Goal: Browse casually

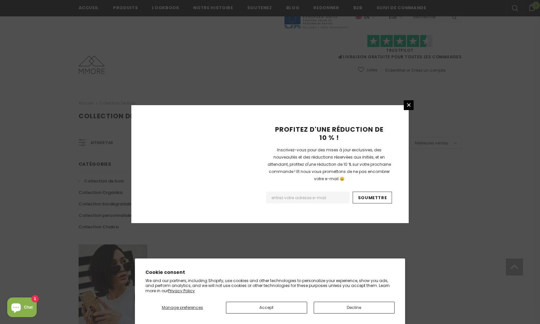
scroll to position [363, 0]
